Goal: Task Accomplishment & Management: Use online tool/utility

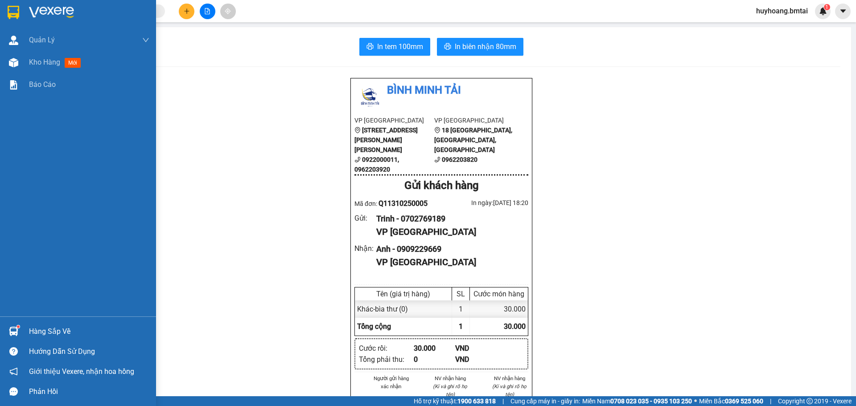
click at [10, 8] on img at bounding box center [14, 12] width 12 height 13
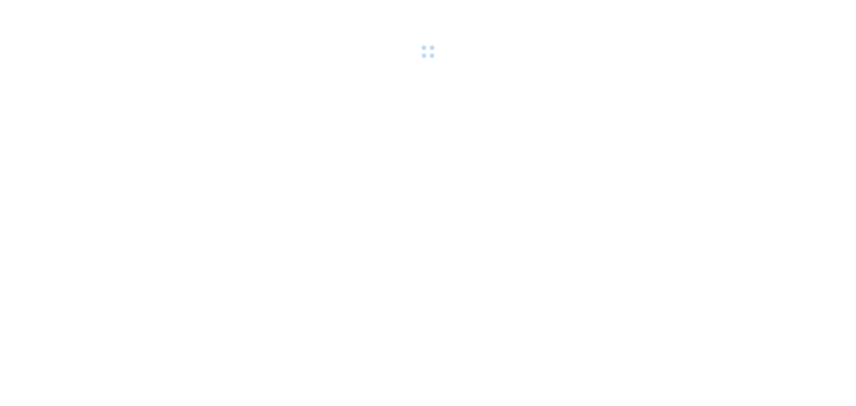
click at [391, 244] on body at bounding box center [428, 203] width 856 height 406
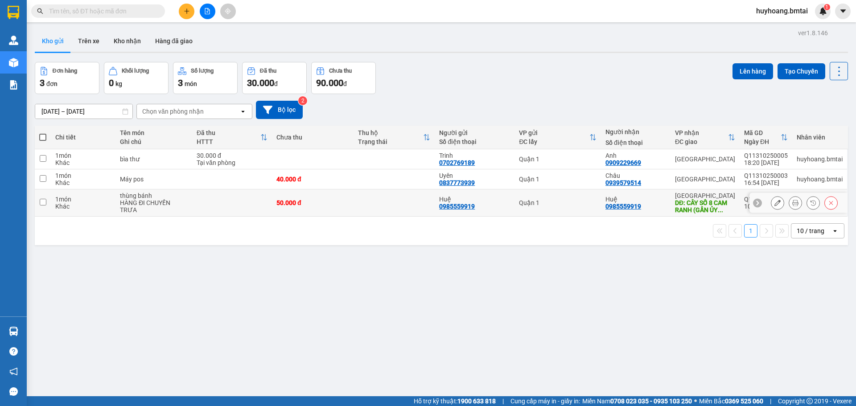
click at [343, 212] on td "50.000 đ" at bounding box center [313, 202] width 82 height 27
checkbox input "true"
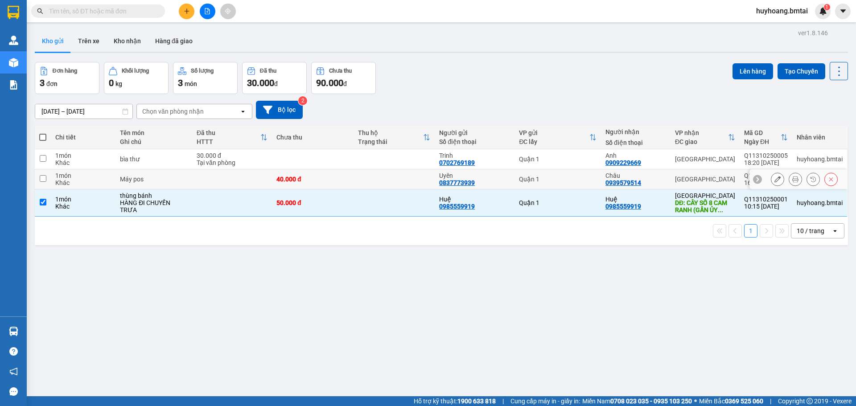
click at [366, 173] on td at bounding box center [394, 179] width 82 height 20
checkbox input "true"
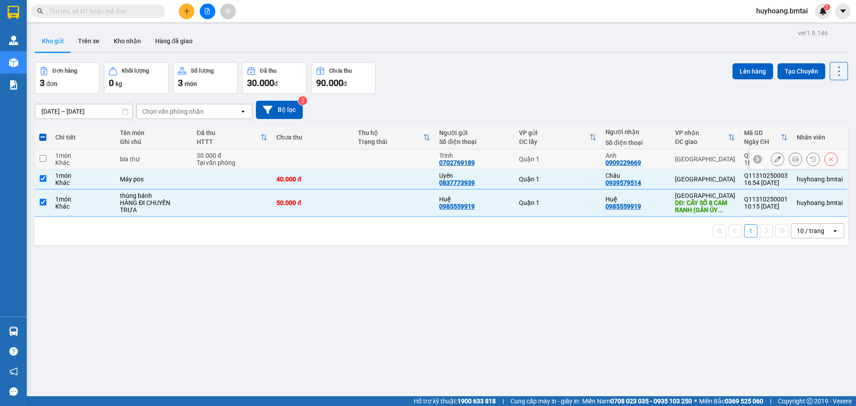
click at [372, 163] on td at bounding box center [394, 159] width 82 height 20
checkbox input "true"
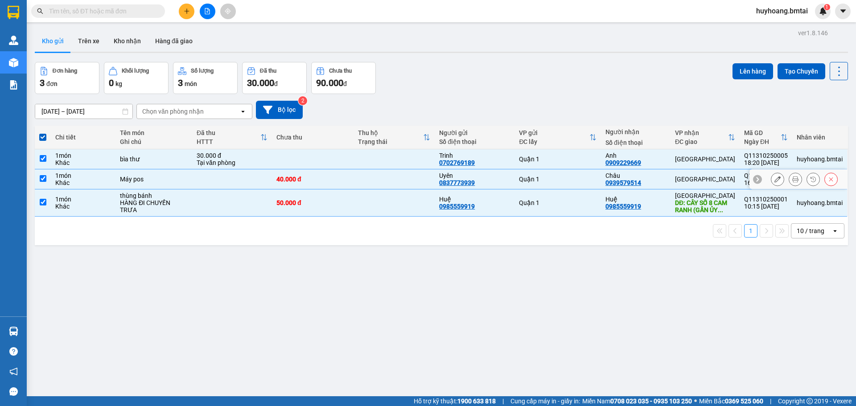
click at [374, 178] on td at bounding box center [394, 179] width 82 height 20
checkbox input "false"
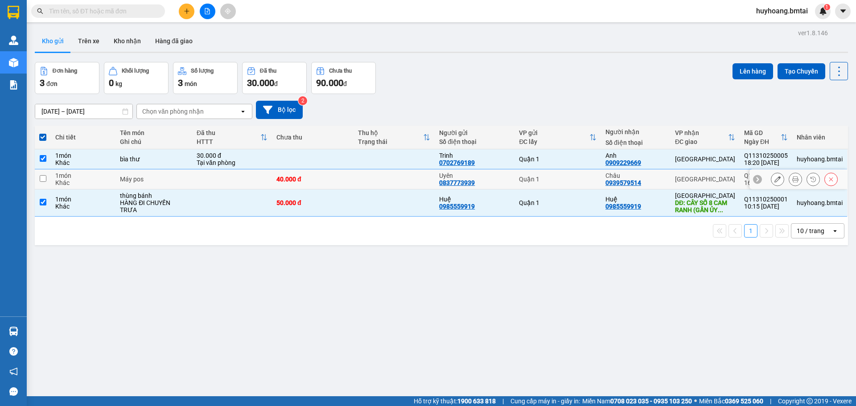
click at [377, 158] on td at bounding box center [394, 159] width 82 height 20
checkbox input "false"
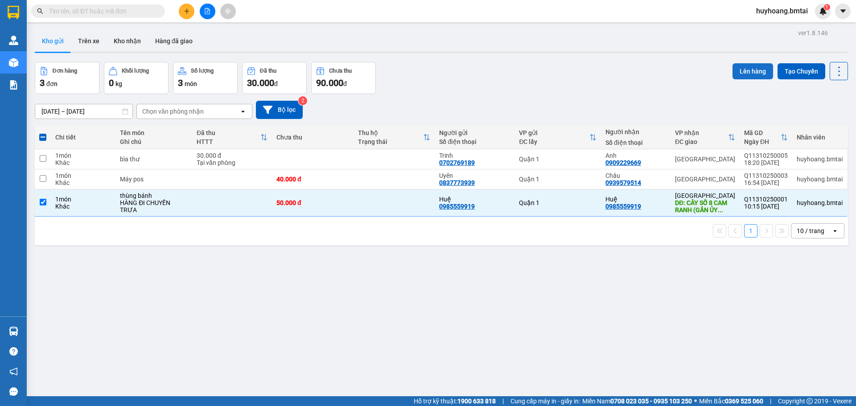
click at [750, 70] on button "Lên hàng" at bounding box center [752, 71] width 41 height 16
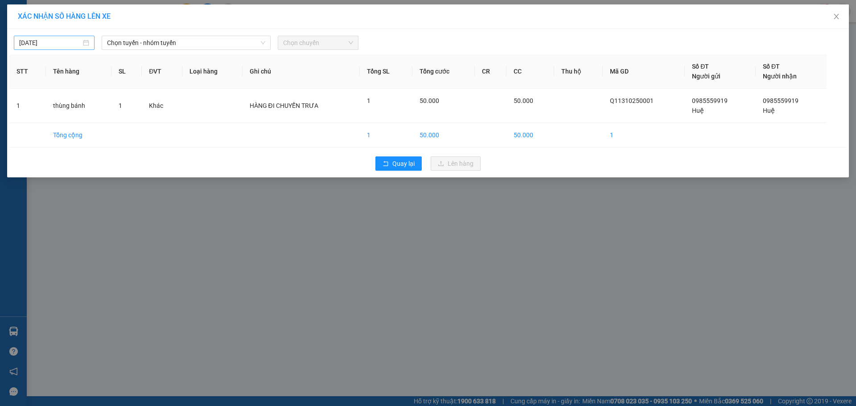
click at [85, 49] on div "14/10/2025" at bounding box center [54, 43] width 81 height 14
click at [38, 124] on div "13" at bounding box center [43, 121] width 11 height 11
type input "[DATE]"
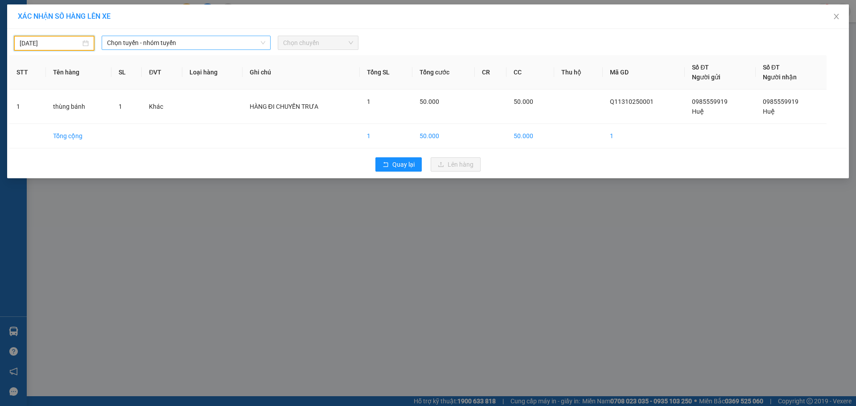
click at [143, 49] on span "Chọn tuyến - nhóm tuyến" at bounding box center [186, 42] width 158 height 13
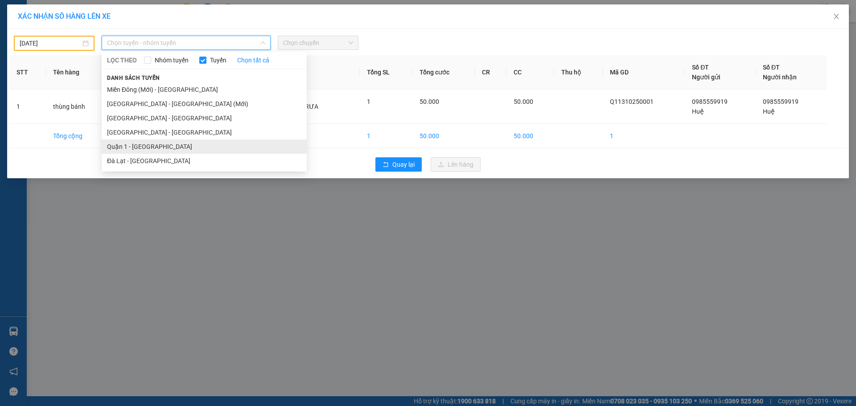
click at [180, 149] on li "Quận 1 - Nha Trang" at bounding box center [204, 147] width 205 height 14
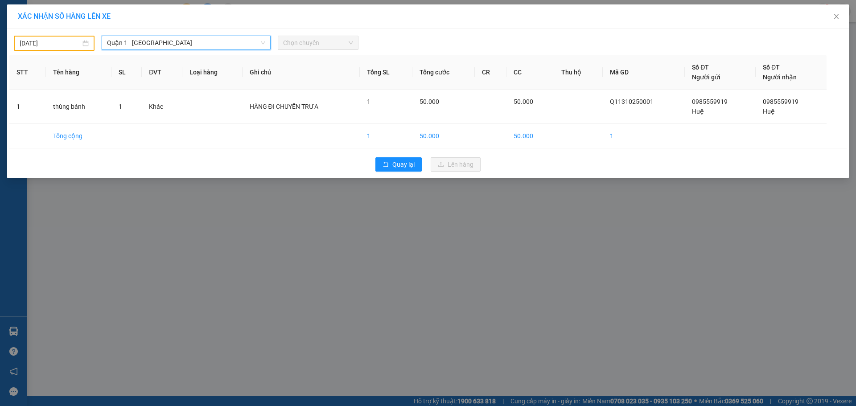
click at [330, 49] on span "Chọn chuyến" at bounding box center [318, 42] width 70 height 13
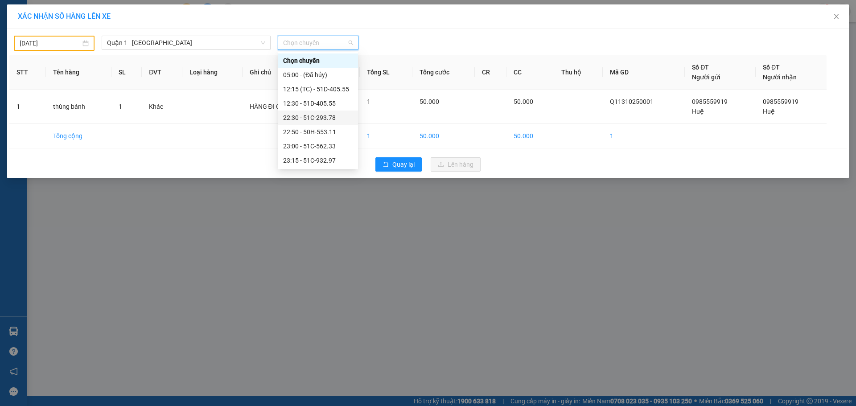
click at [318, 107] on div "12:30 - 51D-405.55" at bounding box center [318, 104] width 70 height 10
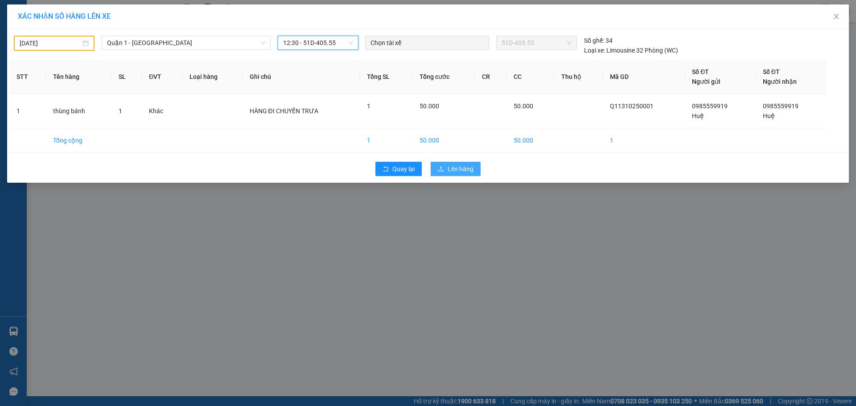
click at [455, 166] on span "Lên hàng" at bounding box center [461, 169] width 26 height 10
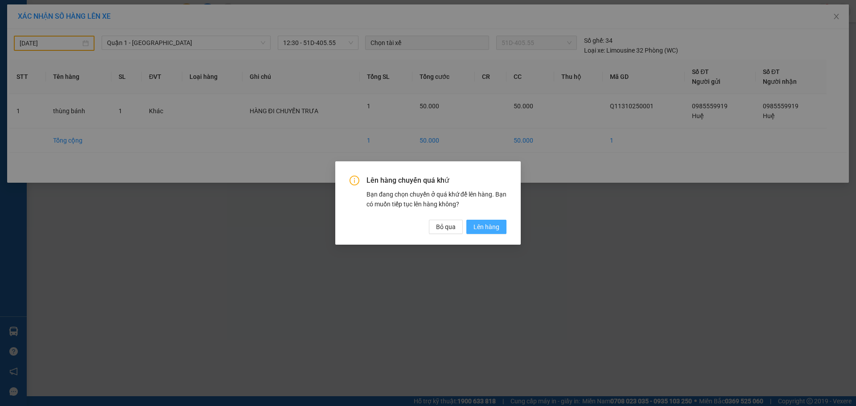
click at [487, 227] on span "Lên hàng" at bounding box center [486, 227] width 26 height 10
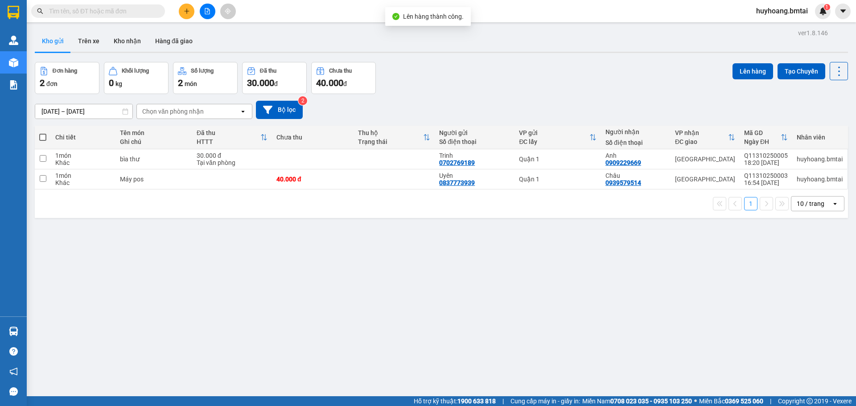
click at [356, 188] on td at bounding box center [394, 179] width 82 height 20
checkbox input "true"
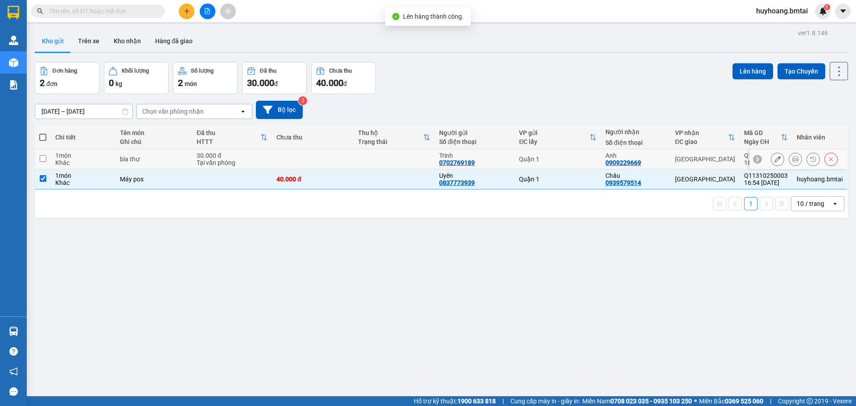
click at [375, 163] on td at bounding box center [394, 159] width 82 height 20
checkbox input "true"
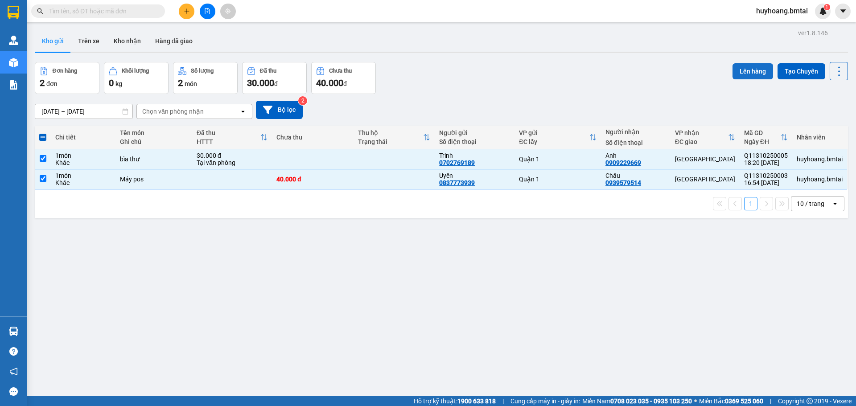
click at [763, 68] on button "Lên hàng" at bounding box center [752, 71] width 41 height 16
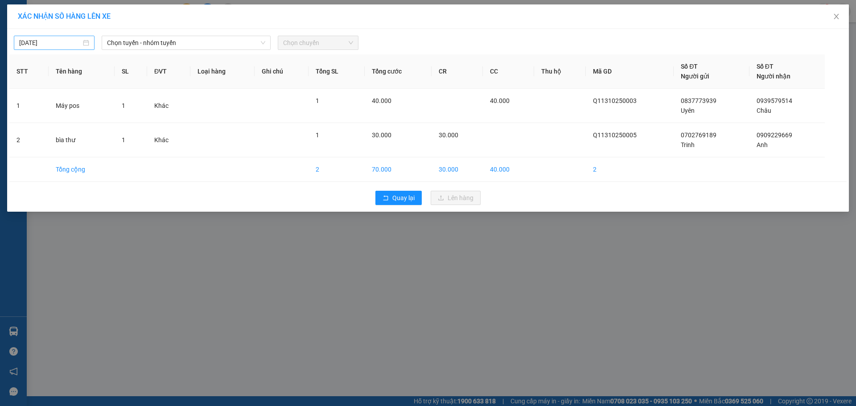
click at [80, 44] on input "14/10/2025" at bounding box center [50, 43] width 62 height 10
click at [43, 119] on div "13" at bounding box center [43, 121] width 11 height 11
type input "[DATE]"
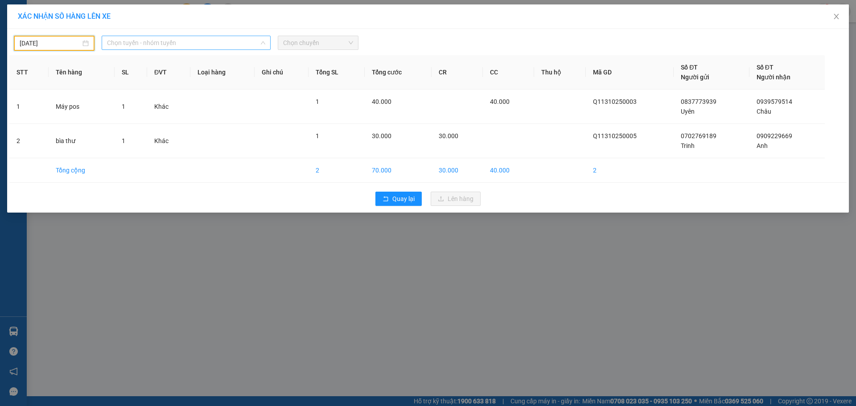
click at [142, 41] on span "Chọn tuyến - nhóm tuyến" at bounding box center [186, 42] width 158 height 13
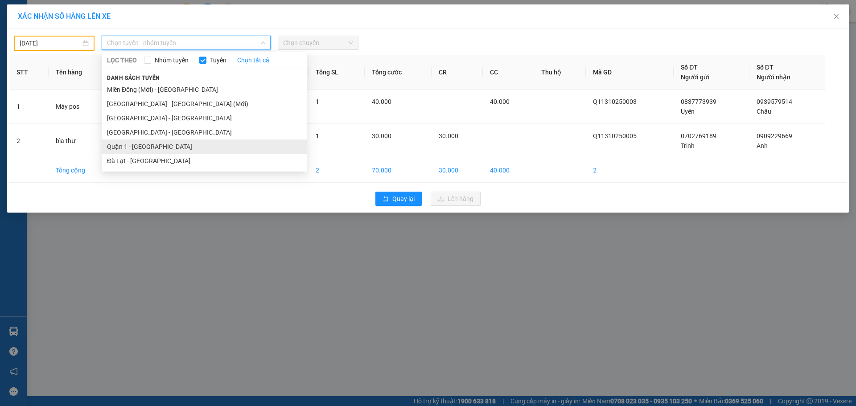
click at [163, 146] on li "Quận 1 - Nha Trang" at bounding box center [204, 147] width 205 height 14
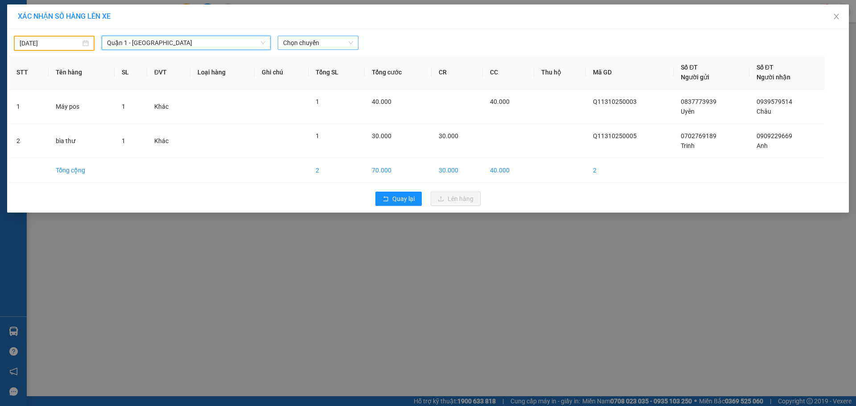
click at [322, 38] on span "Chọn chuyến" at bounding box center [318, 42] width 70 height 13
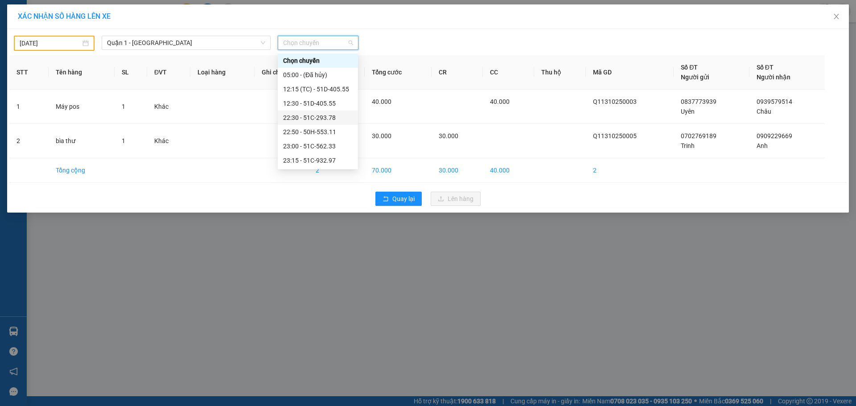
click at [320, 119] on div "22:30 - 51C-293.78" at bounding box center [318, 118] width 70 height 10
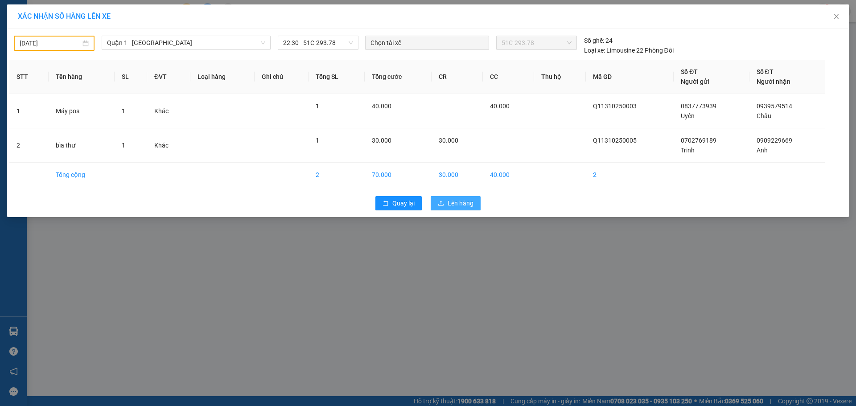
click at [468, 202] on span "Lên hàng" at bounding box center [461, 203] width 26 height 10
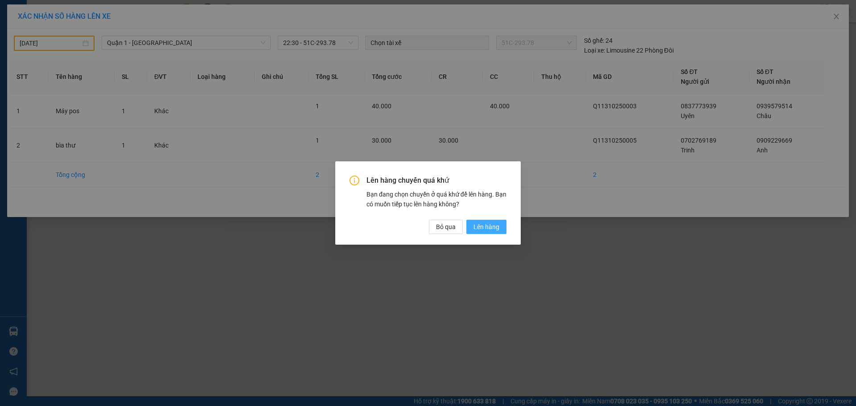
click at [490, 228] on span "Lên hàng" at bounding box center [486, 227] width 26 height 10
